Goal: Find specific page/section: Find specific page/section

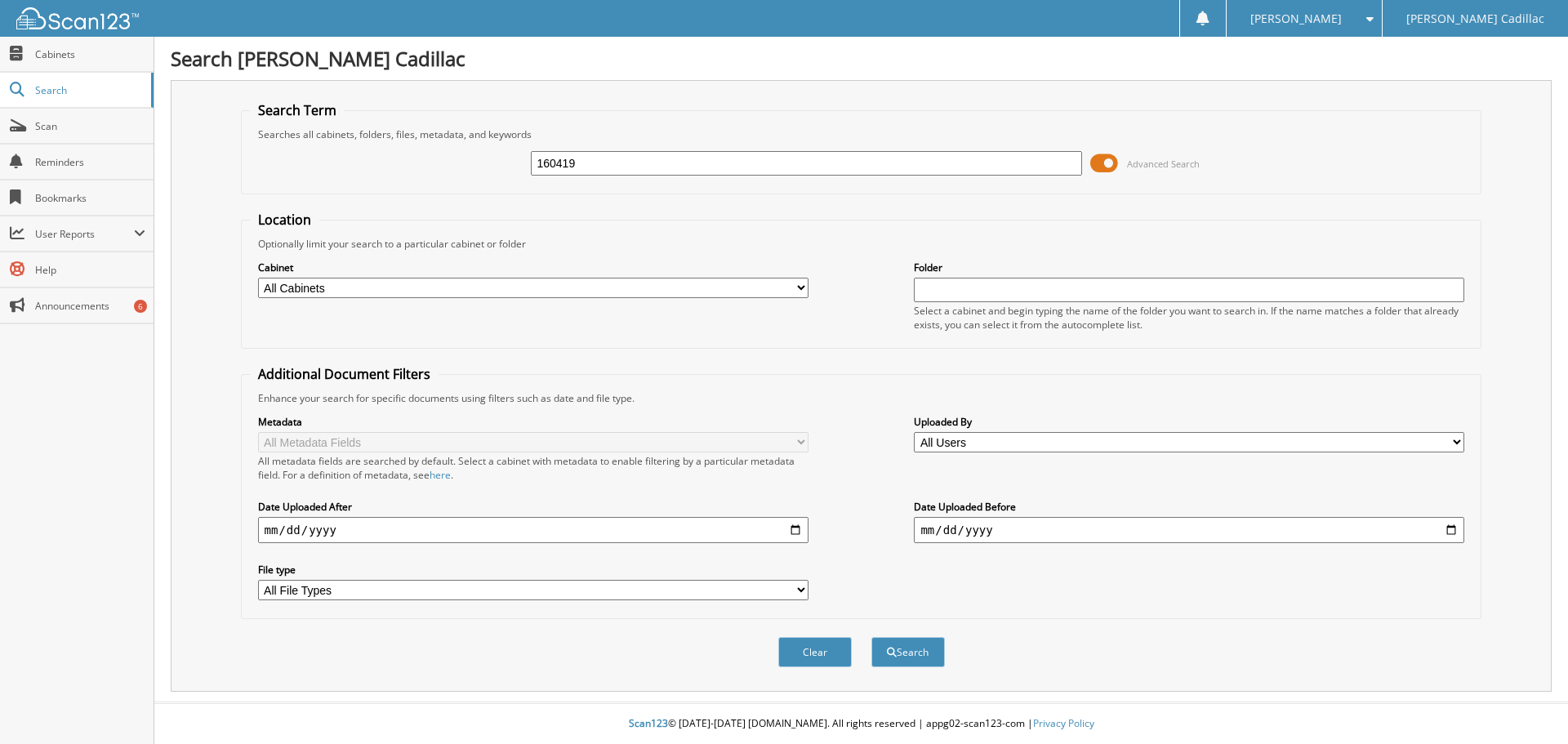
type input "160419"
click at [872, 637] on button "Search" at bounding box center [908, 652] width 74 height 30
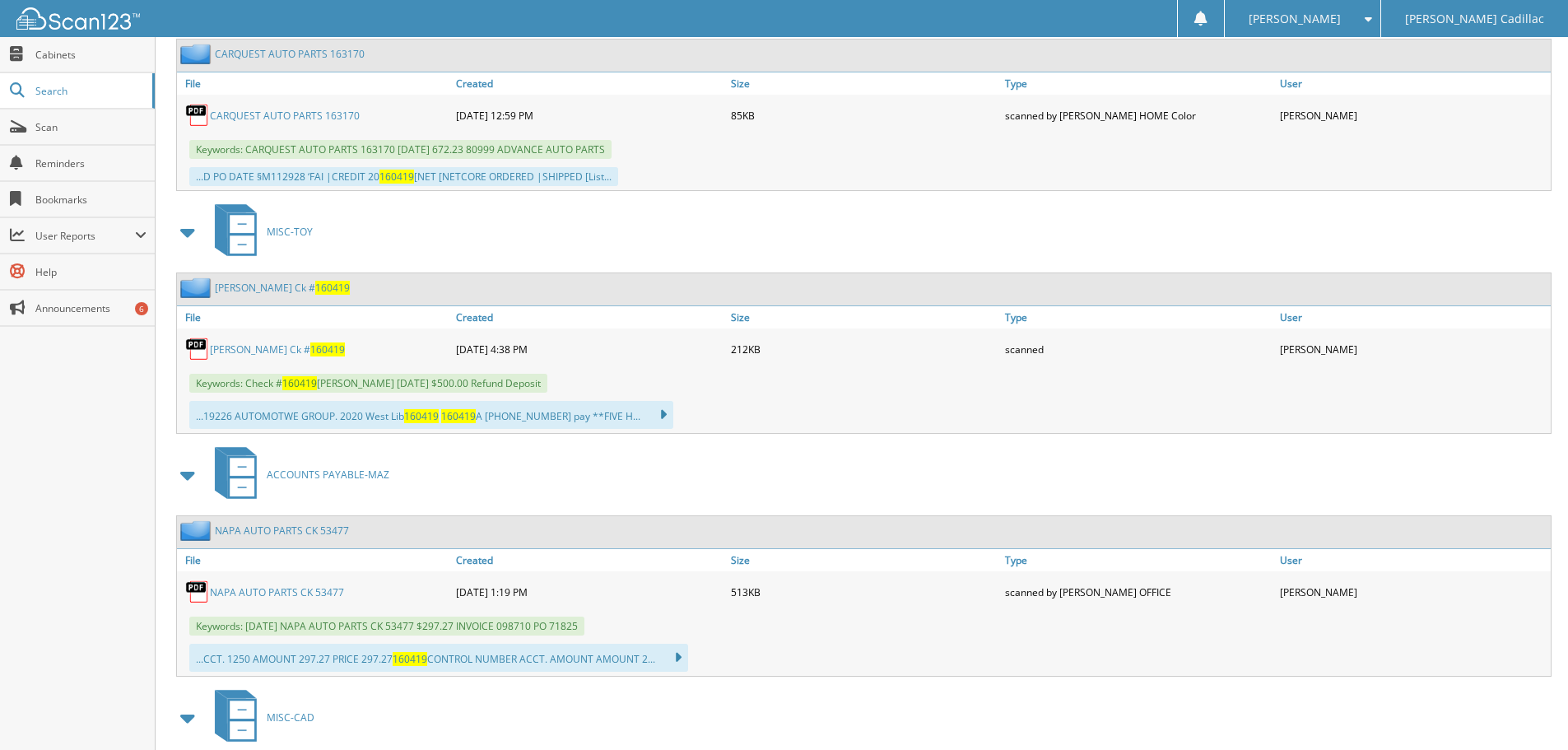
scroll to position [1400, 0]
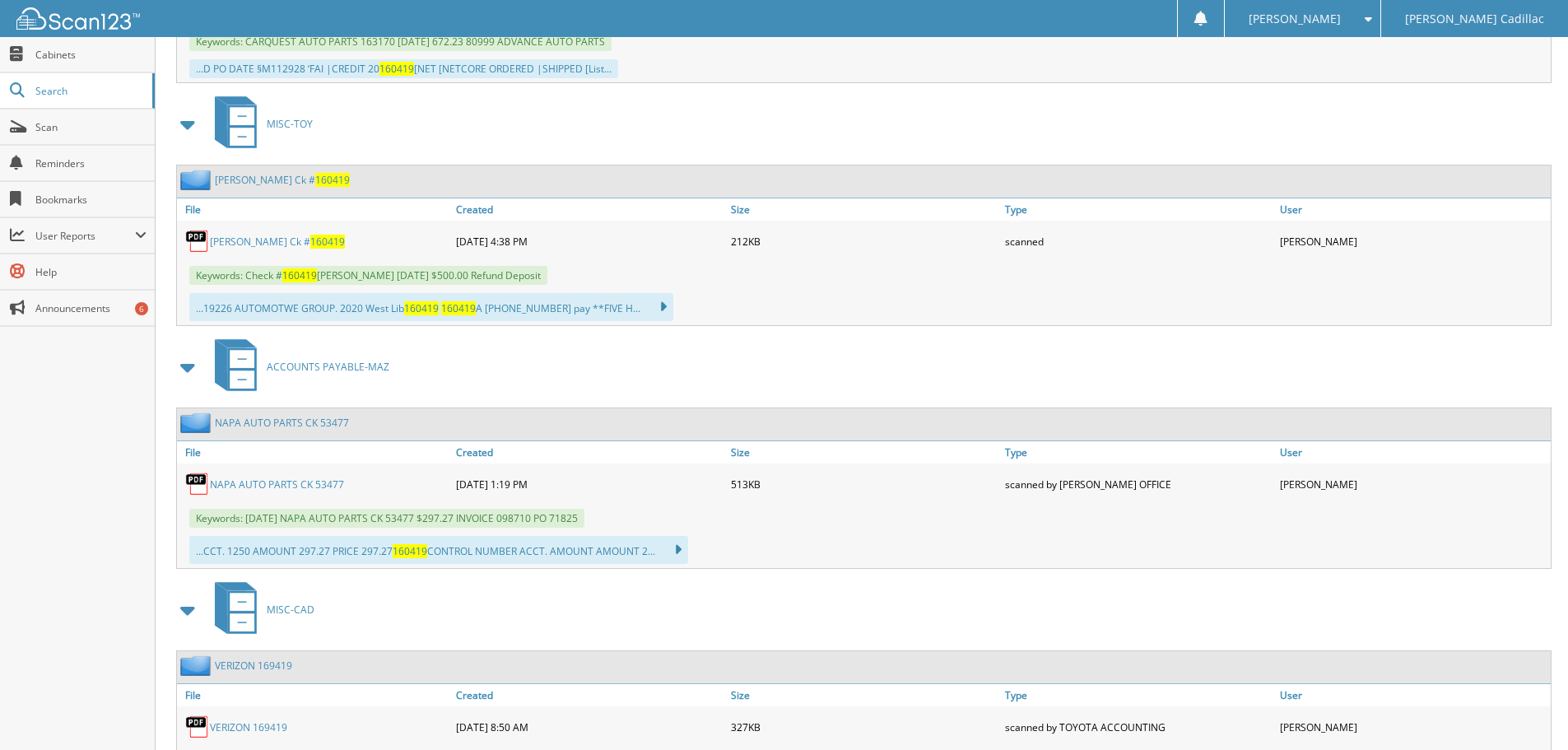
click at [276, 237] on link "[PERSON_NAME] [PERSON_NAME] # 160419" at bounding box center [277, 242] width 135 height 14
